Goal: Transaction & Acquisition: Purchase product/service

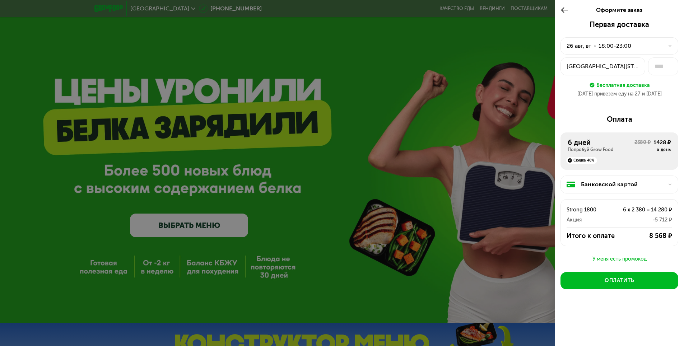
click at [562, 8] on icon at bounding box center [564, 10] width 8 height 9
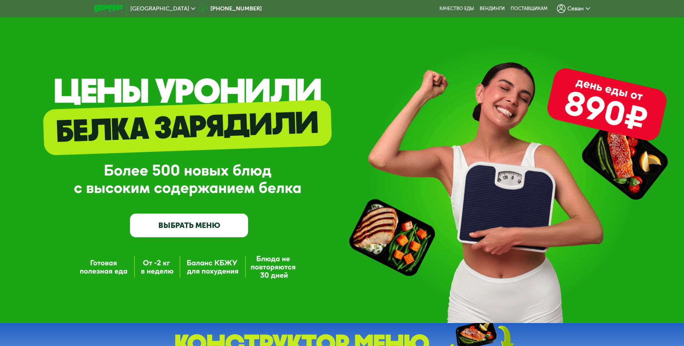
click at [210, 228] on link "ВЫБРАТЬ МЕНЮ" at bounding box center [189, 225] width 118 height 24
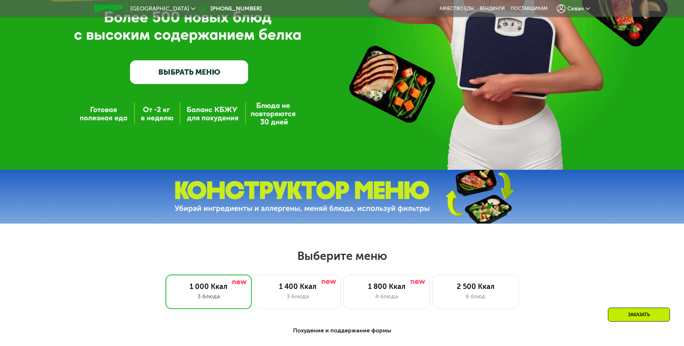
scroll to position [136, 0]
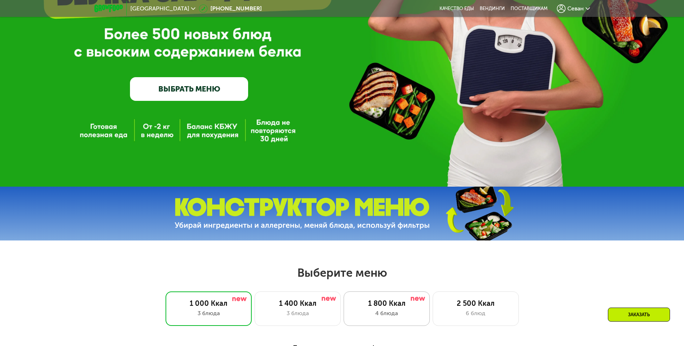
click at [367, 307] on div "1 800 Ккал" at bounding box center [386, 303] width 71 height 9
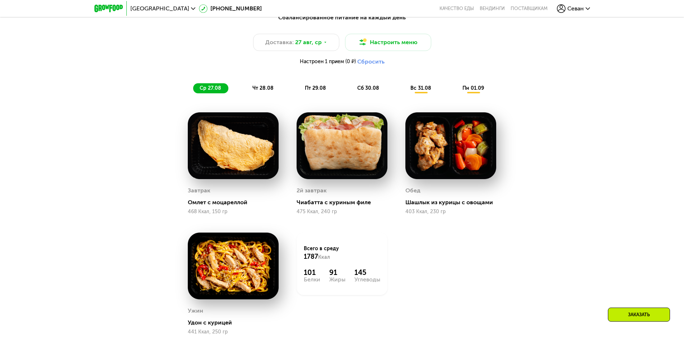
scroll to position [466, 0]
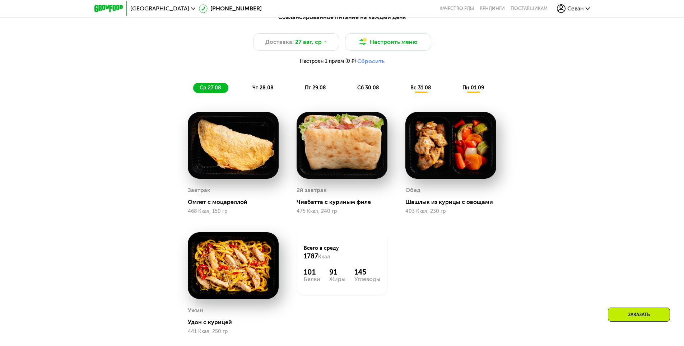
click at [267, 91] on span "чт 28.08" at bounding box center [262, 88] width 21 height 6
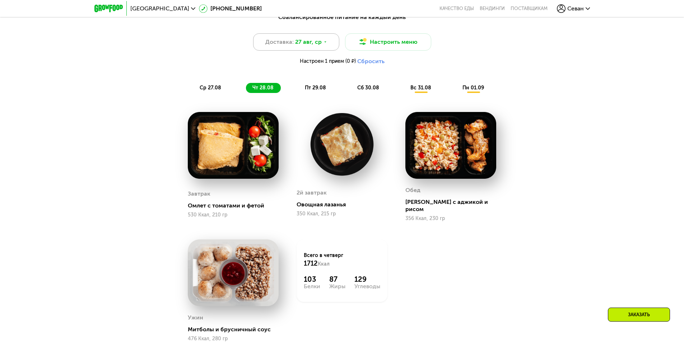
click at [326, 45] on div "Доставка: 27 авг, ср" at bounding box center [296, 41] width 86 height 17
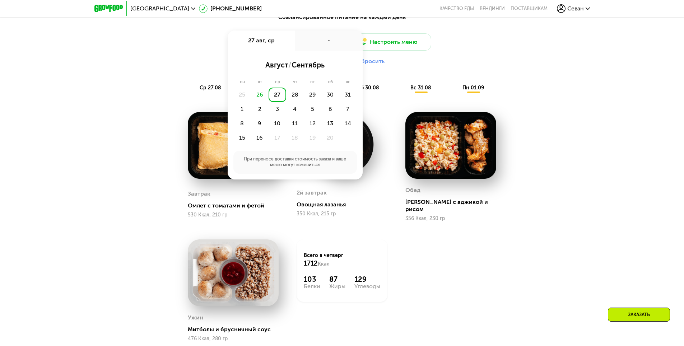
click at [277, 102] on div "27" at bounding box center [277, 95] width 18 height 14
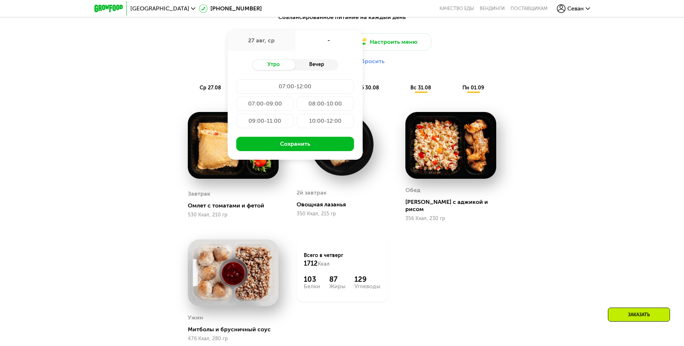
click at [308, 70] on div "Вечер" at bounding box center [316, 65] width 43 height 10
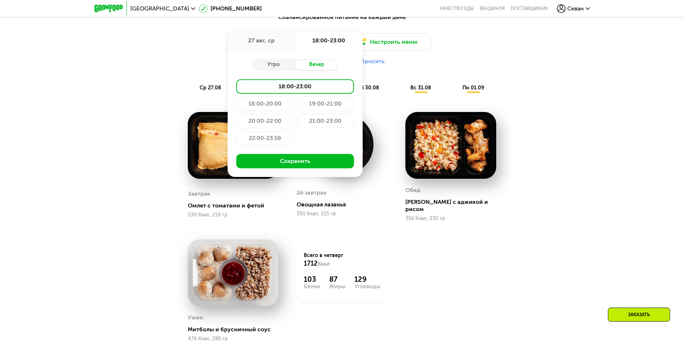
click at [278, 138] on div "22:00-23:59" at bounding box center [264, 138] width 57 height 14
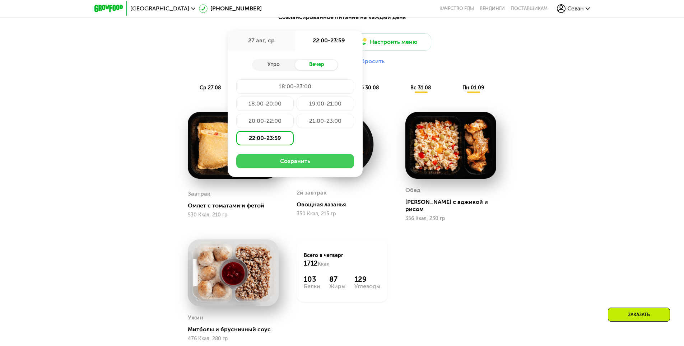
click at [300, 160] on button "Сохранить" at bounding box center [295, 161] width 118 height 14
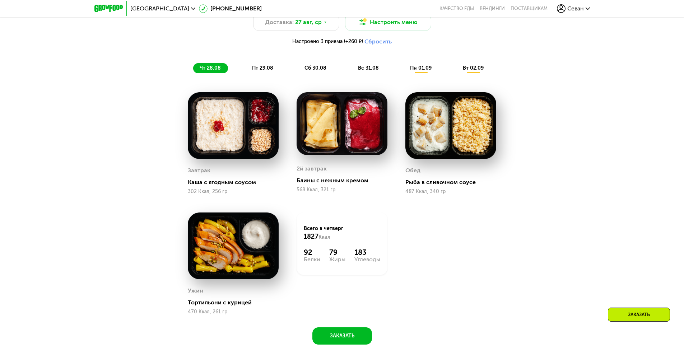
scroll to position [502, 0]
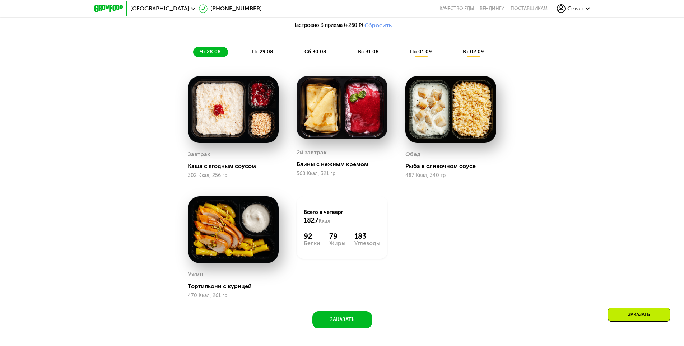
click at [259, 52] on span "пт 29.08" at bounding box center [262, 52] width 21 height 6
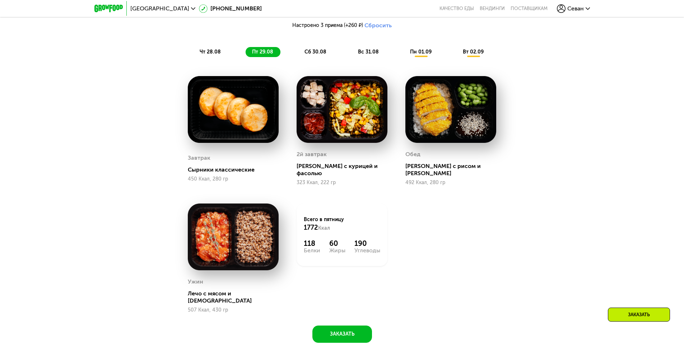
scroll to position [538, 0]
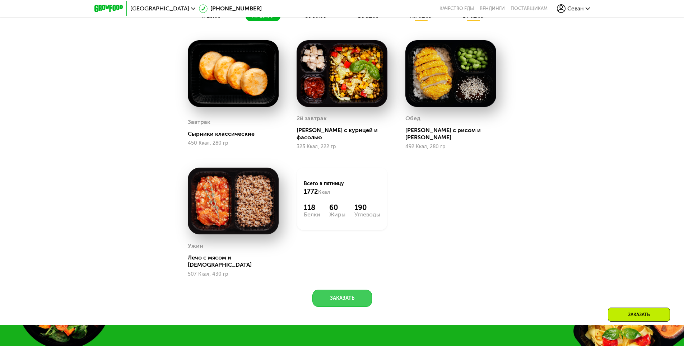
click at [346, 290] on button "Заказать" at bounding box center [342, 298] width 60 height 17
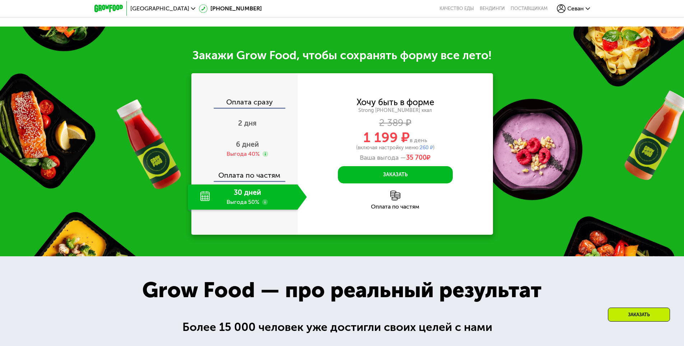
scroll to position [851, 0]
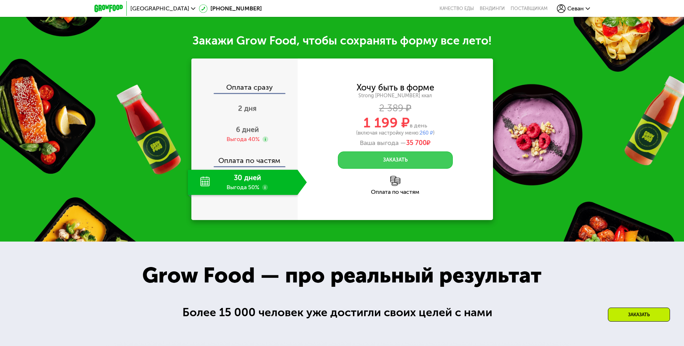
click at [418, 151] on button "Заказать" at bounding box center [395, 159] width 115 height 17
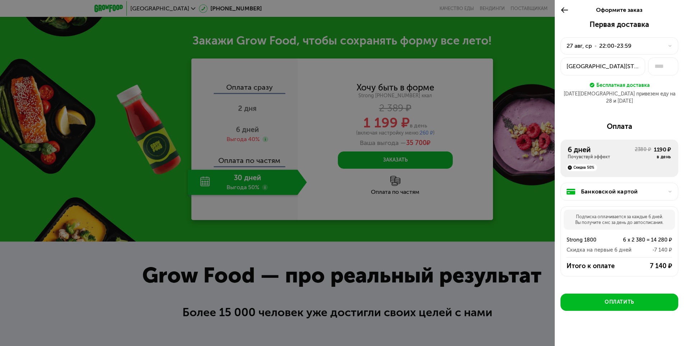
click at [664, 47] on div at bounding box center [667, 46] width 9 height 4
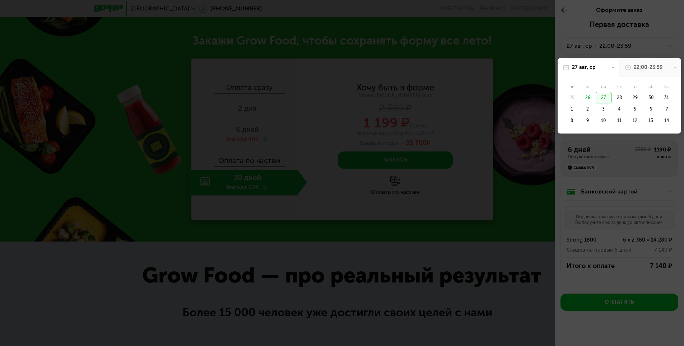
click at [617, 148] on div at bounding box center [342, 173] width 684 height 346
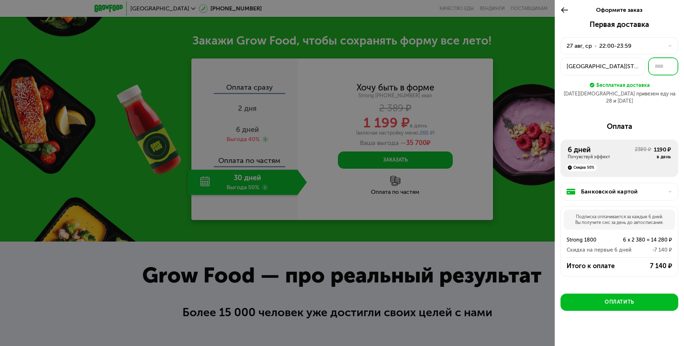
click at [664, 68] on input "text" at bounding box center [663, 66] width 30 height 18
type input "***"
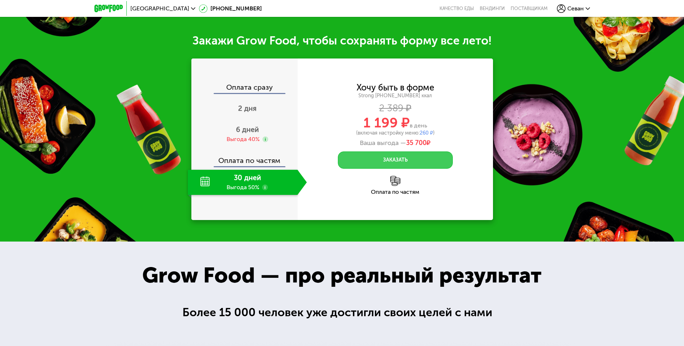
click at [415, 152] on button "Заказать" at bounding box center [395, 159] width 115 height 17
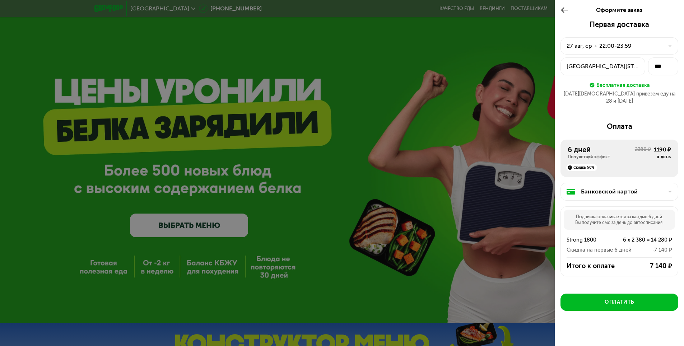
click at [640, 187] on div "Банковской картой" at bounding box center [622, 191] width 83 height 9
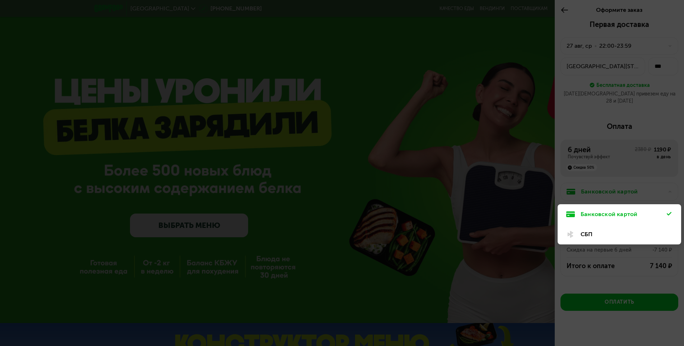
click at [644, 163] on div at bounding box center [342, 173] width 684 height 346
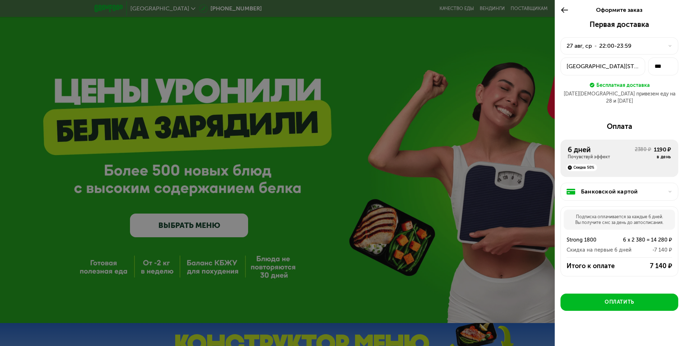
click at [648, 145] on div "6 дней Почувствуй эффект 2380 ₽ 1190 ₽ в день" at bounding box center [618, 152] width 103 height 14
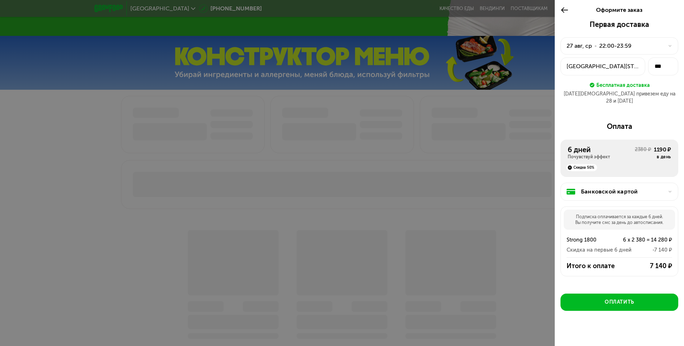
scroll to position [36, 0]
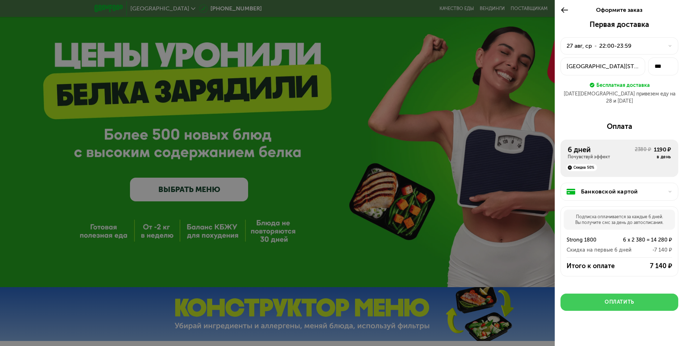
click at [630, 299] on div "Оплатить" at bounding box center [618, 302] width 29 height 7
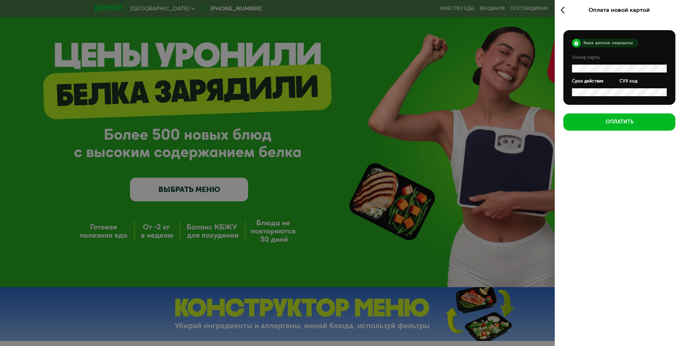
scroll to position [0, 0]
click at [619, 121] on div "Оплатить" at bounding box center [619, 121] width 28 height 7
click at [652, 117] on button "Оплатить" at bounding box center [619, 121] width 112 height 17
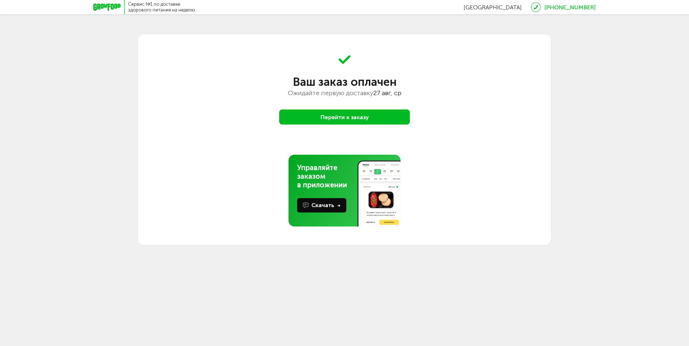
click at [375, 114] on button "Перейти к заказу" at bounding box center [344, 116] width 131 height 15
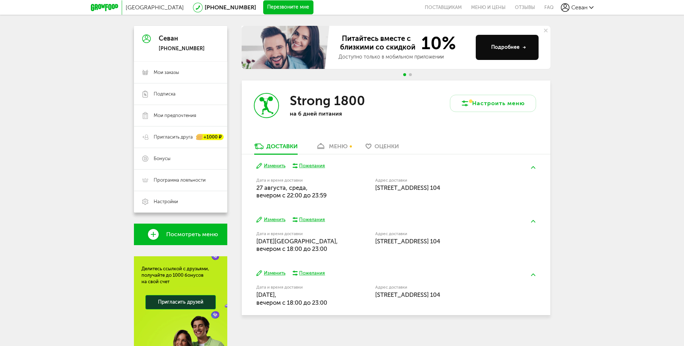
scroll to position [72, 0]
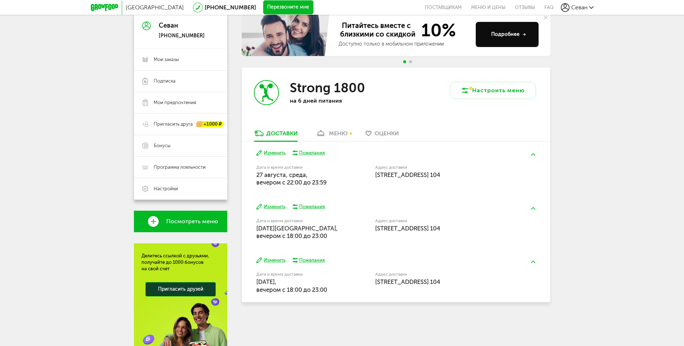
click at [328, 134] on link "меню" at bounding box center [331, 135] width 39 height 11
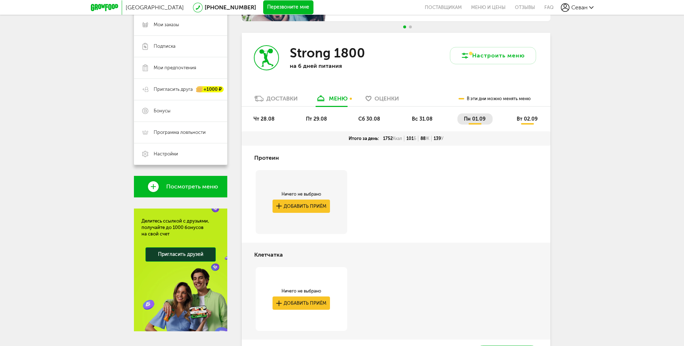
scroll to position [85, 0]
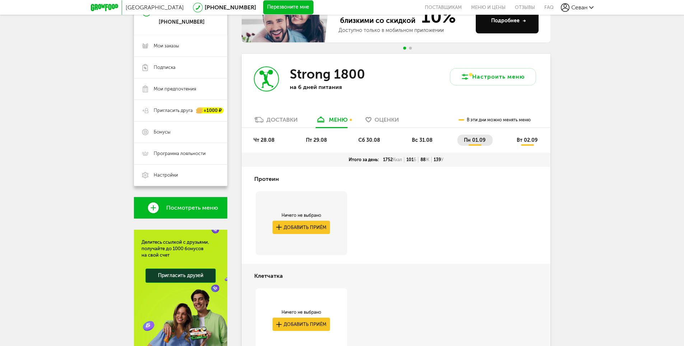
click at [273, 137] on span "чт 28.08" at bounding box center [263, 140] width 21 height 6
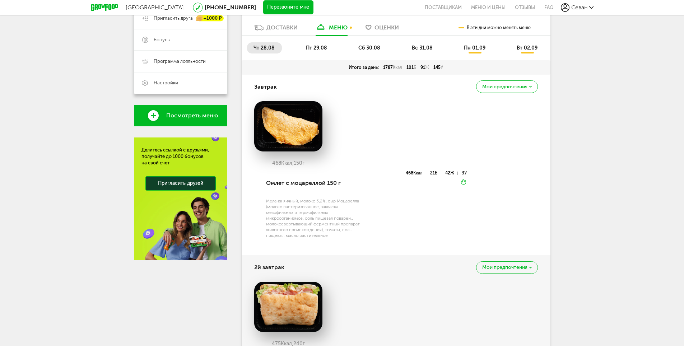
scroll to position [101, 0]
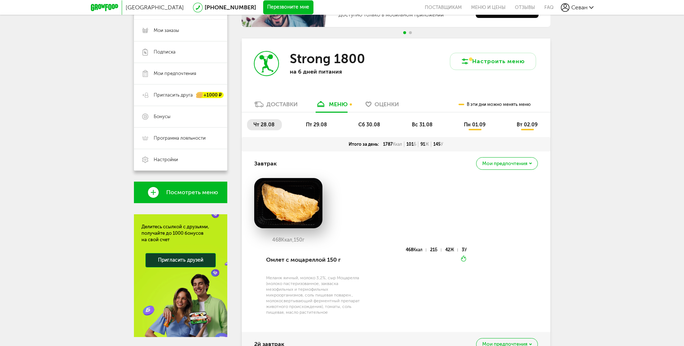
click at [315, 127] on span "пт 29.08" at bounding box center [316, 125] width 21 height 6
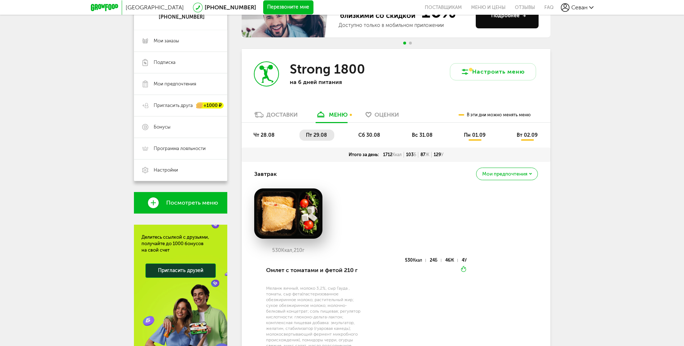
scroll to position [0, 0]
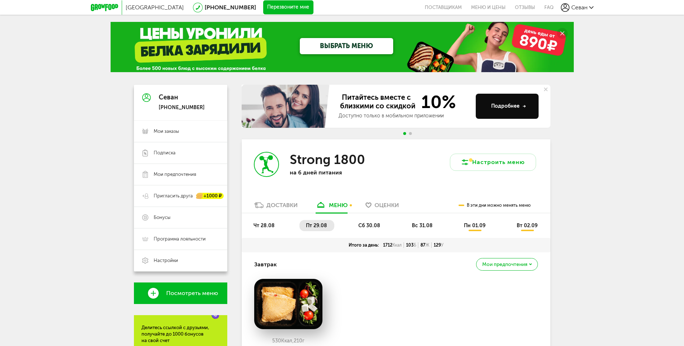
click at [366, 226] on span "сб 30.08" at bounding box center [369, 225] width 22 height 6
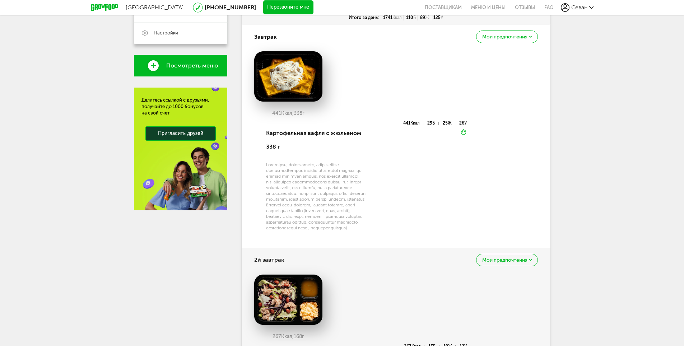
scroll to position [48, 0]
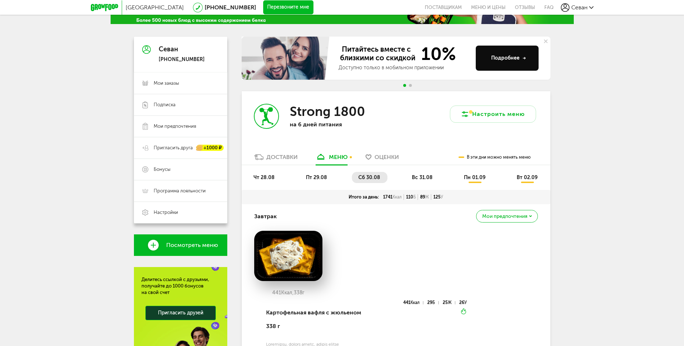
click at [427, 177] on span "вс 31.08" at bounding box center [422, 177] width 21 height 6
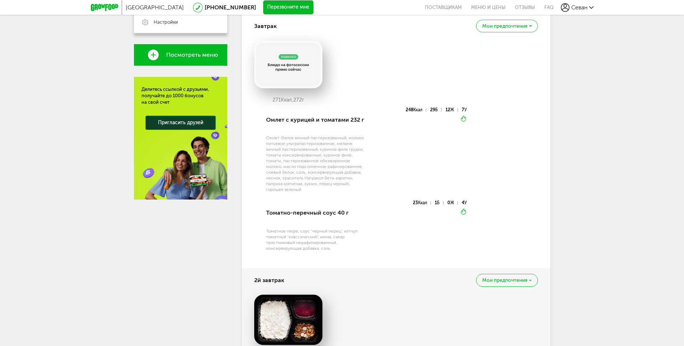
scroll to position [156, 0]
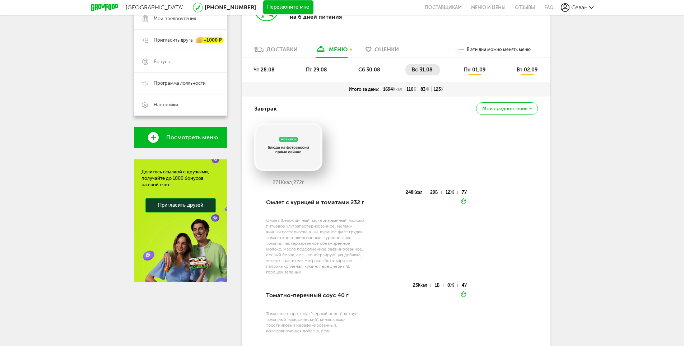
click at [478, 70] on span "пн 01.09" at bounding box center [475, 70] width 22 height 6
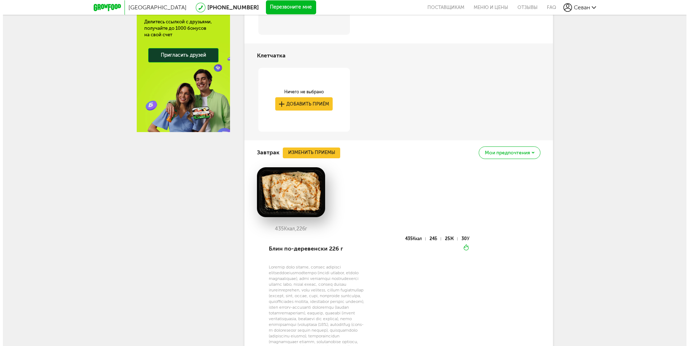
scroll to position [371, 0]
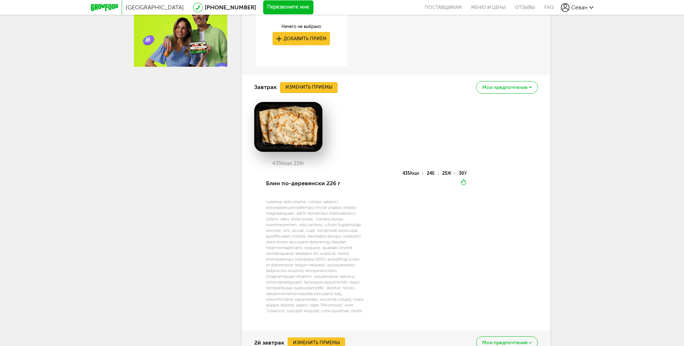
click at [305, 83] on button "Изменить приемы" at bounding box center [308, 87] width 57 height 11
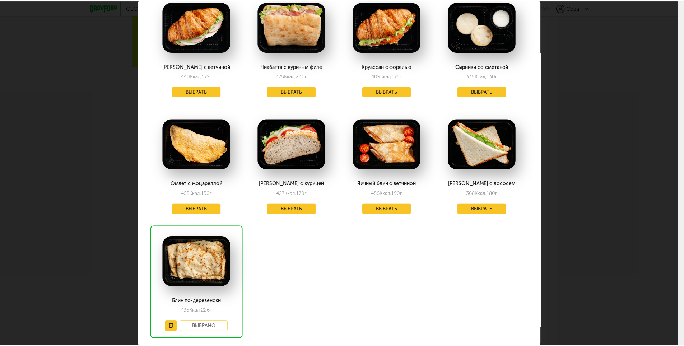
scroll to position [359, 0]
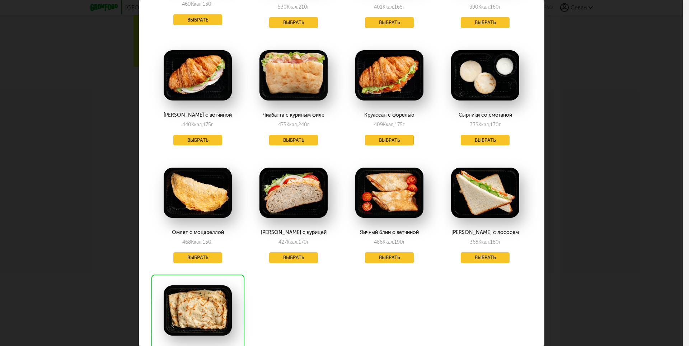
click at [397, 135] on button "Выбрать" at bounding box center [389, 140] width 49 height 11
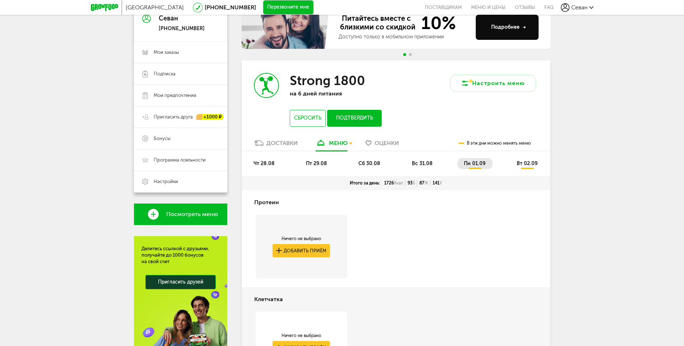
scroll to position [0, 0]
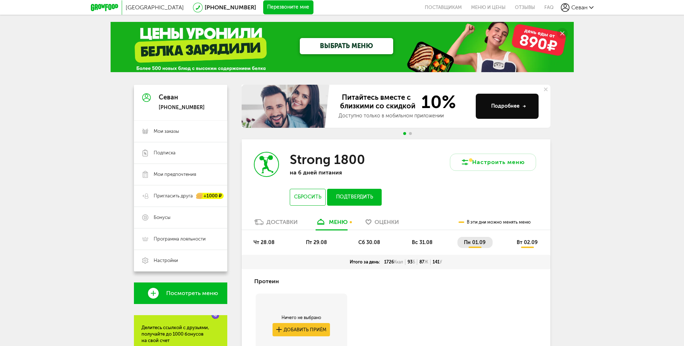
click at [530, 240] on span "вт 02.09" at bounding box center [526, 242] width 21 height 6
click at [527, 247] on li "вт 02.09" at bounding box center [527, 242] width 34 height 11
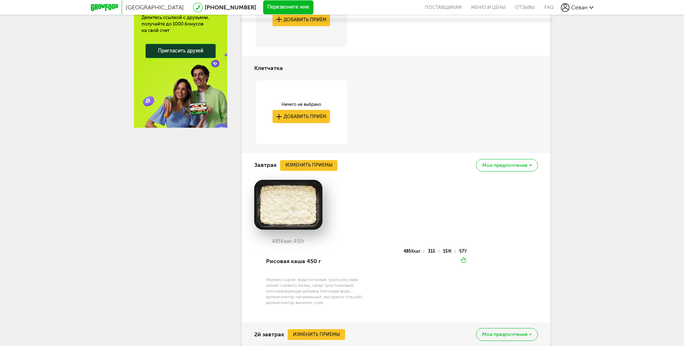
scroll to position [323, 0]
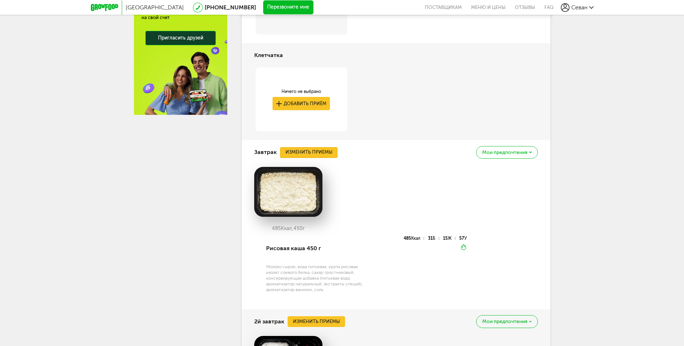
click at [310, 151] on button "Изменить приемы" at bounding box center [308, 152] width 57 height 11
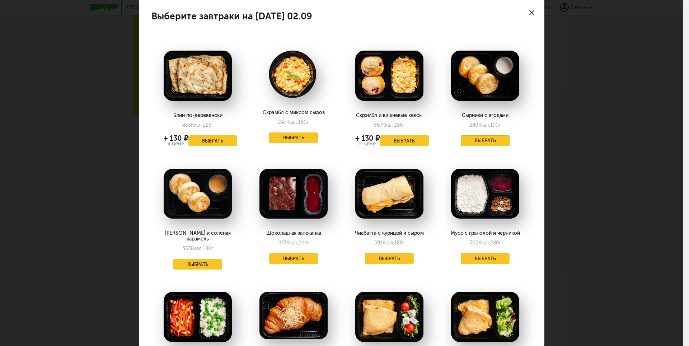
click at [469, 140] on button "Выбрать" at bounding box center [485, 140] width 49 height 11
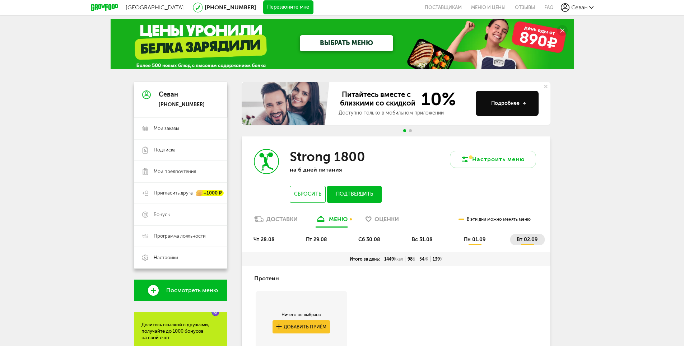
scroll to position [0, 0]
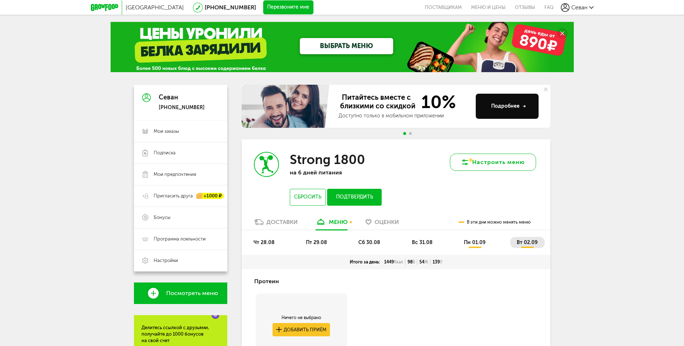
click at [513, 168] on button "Настроить меню" at bounding box center [493, 162] width 86 height 17
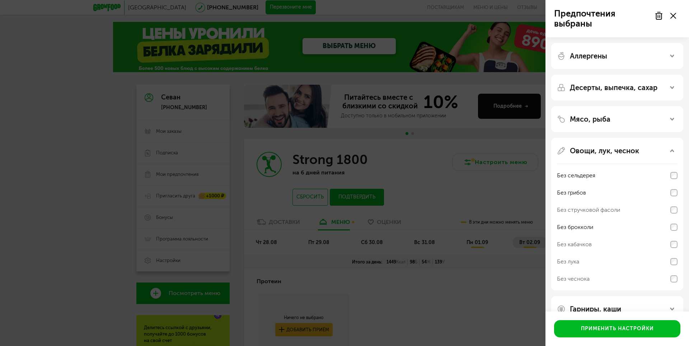
click at [512, 157] on div "Предпочтения выбраны Аллергены Десерты, выпечка, сахар Мясо, рыба Овощи, лук, ч…" at bounding box center [344, 173] width 689 height 346
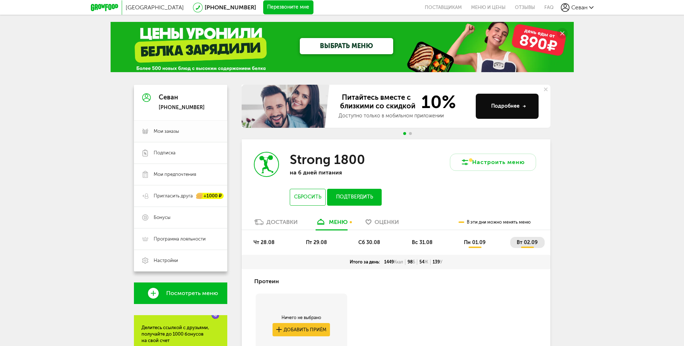
click at [188, 127] on link "Мои заказы" at bounding box center [180, 132] width 93 height 22
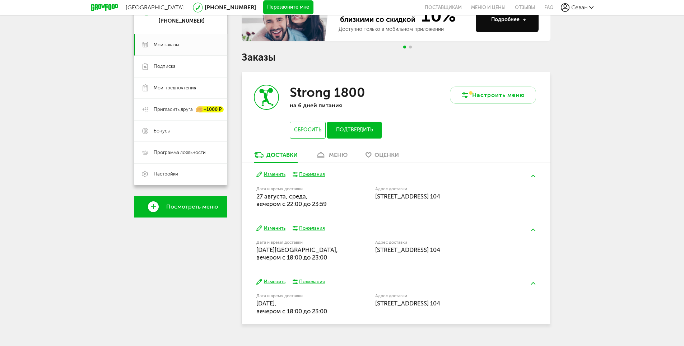
scroll to position [100, 0]
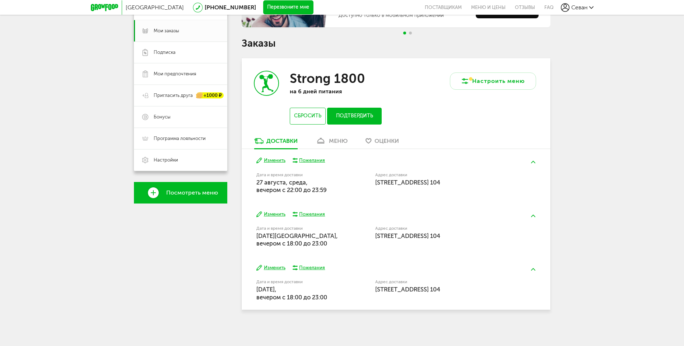
click at [349, 112] on button "Подтвердить" at bounding box center [354, 116] width 54 height 17
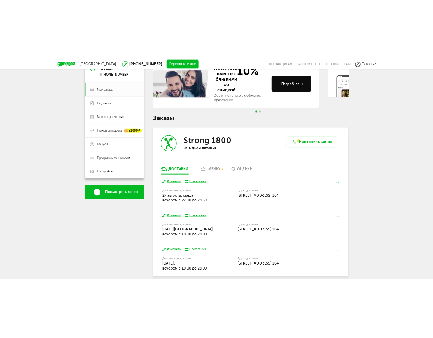
scroll to position [27, 0]
